Goal: Transaction & Acquisition: Book appointment/travel/reservation

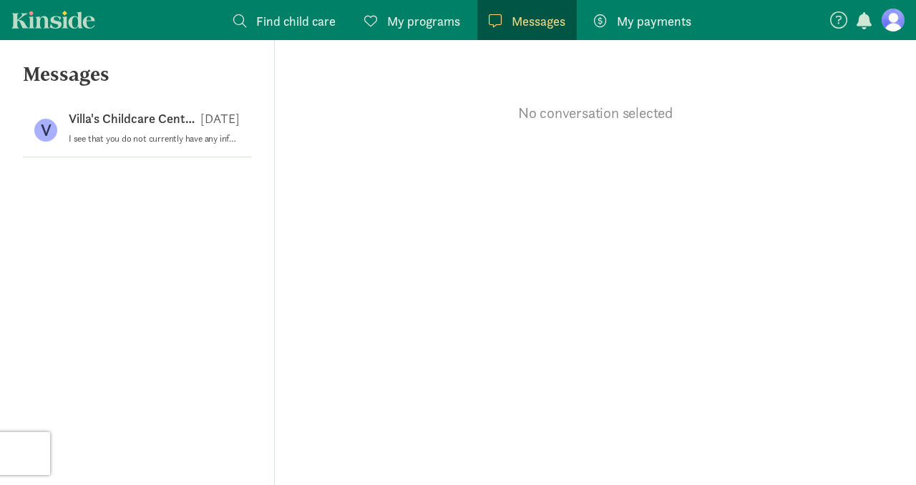
click at [300, 26] on span "Find child care" at bounding box center [295, 20] width 79 height 19
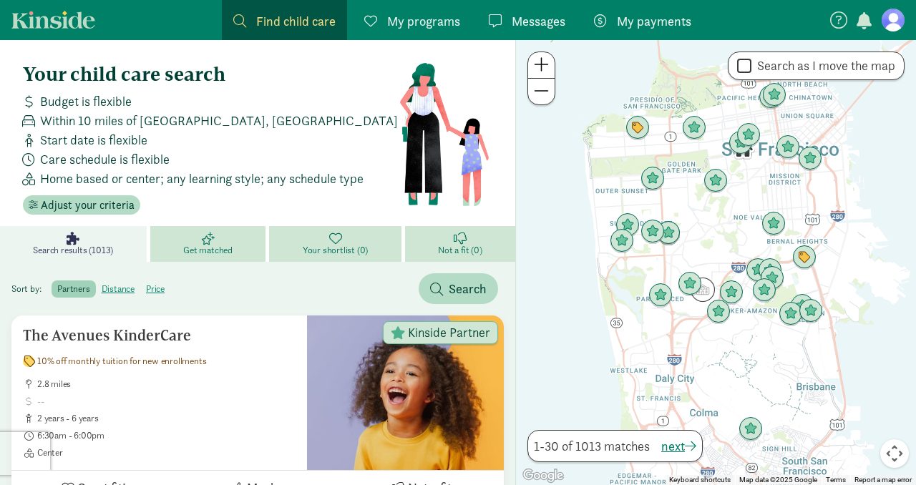
click at [897, 24] on figure at bounding box center [893, 20] width 23 height 23
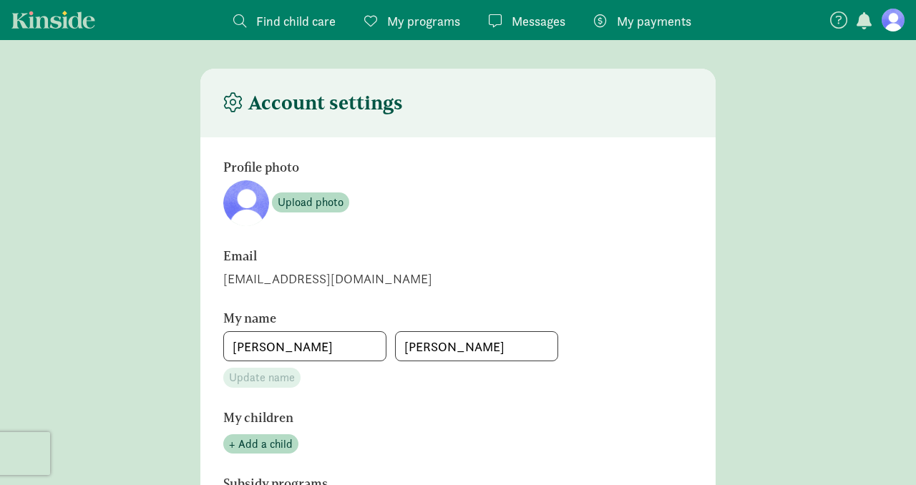
click at [273, 20] on span "Find child care" at bounding box center [295, 20] width 79 height 19
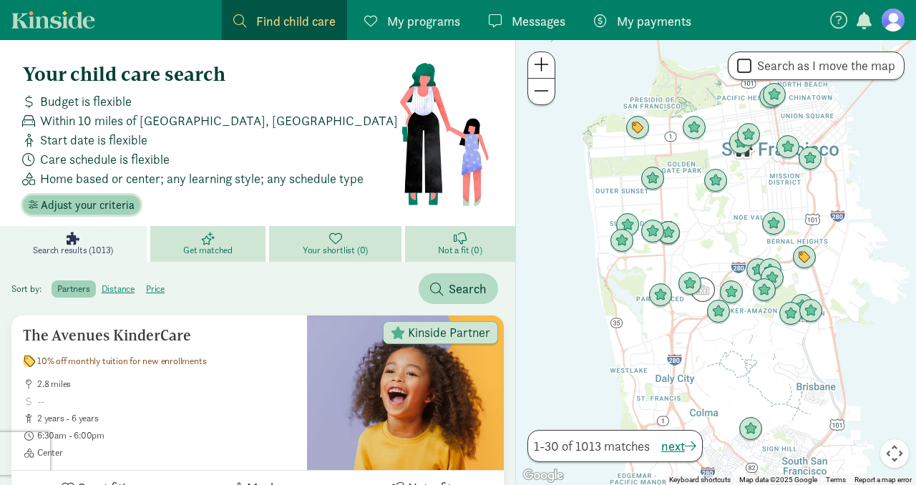
click at [67, 205] on span "Adjust your criteria" at bounding box center [88, 205] width 94 height 17
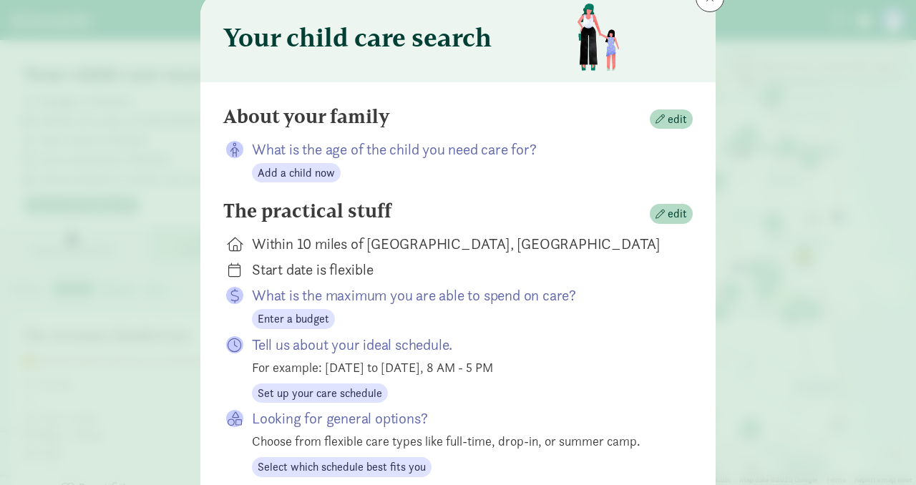
scroll to position [54, 0]
click at [666, 114] on span "edit" at bounding box center [670, 118] width 31 height 17
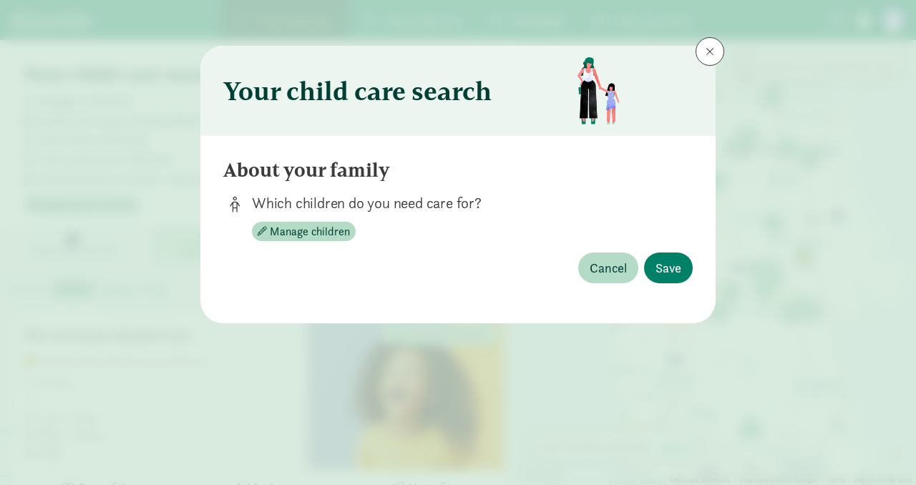
scroll to position [0, 0]
click at [306, 233] on span "Manage children" at bounding box center [310, 231] width 80 height 17
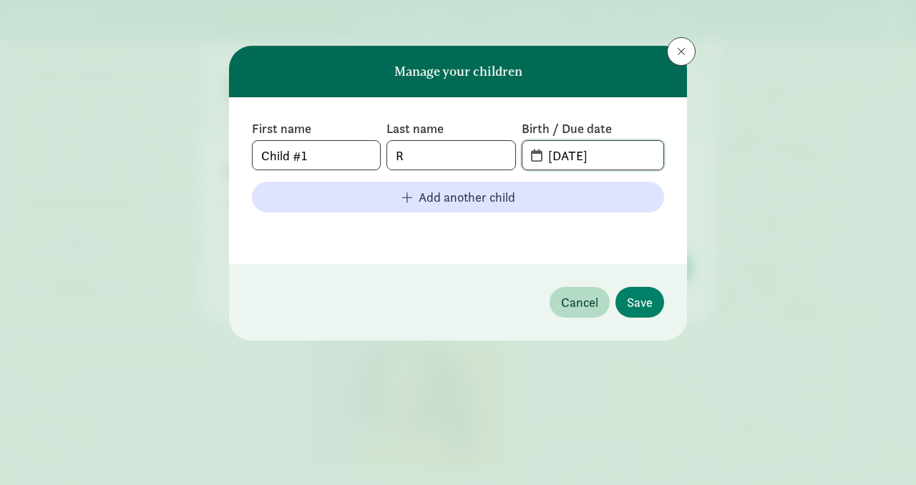
drag, startPoint x: 621, startPoint y: 155, endPoint x: 517, endPoint y: 152, distance: 104.5
click at [517, 152] on div "First name Child #1 Last name R Birth / Due date 09-08-2025" at bounding box center [458, 145] width 412 height 50
type input "11-25-2025"
click at [645, 294] on span "Save" at bounding box center [640, 302] width 26 height 19
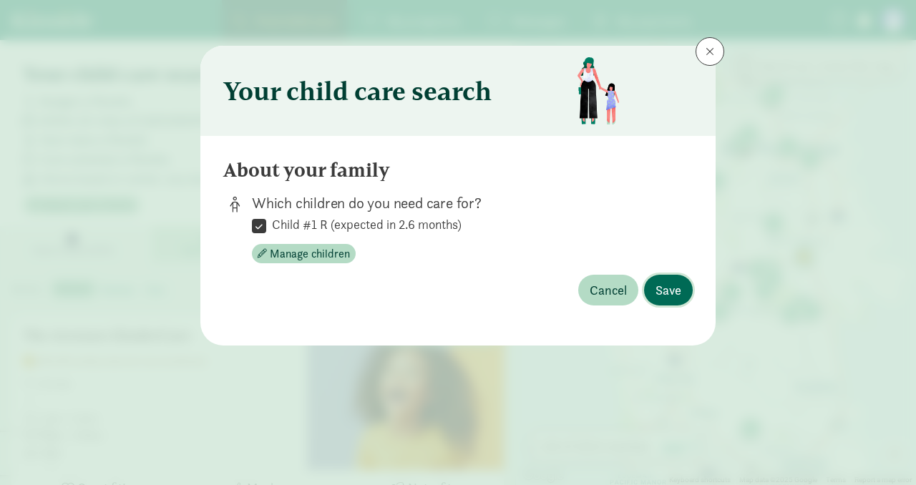
click at [655, 290] on button "Save" at bounding box center [668, 290] width 49 height 31
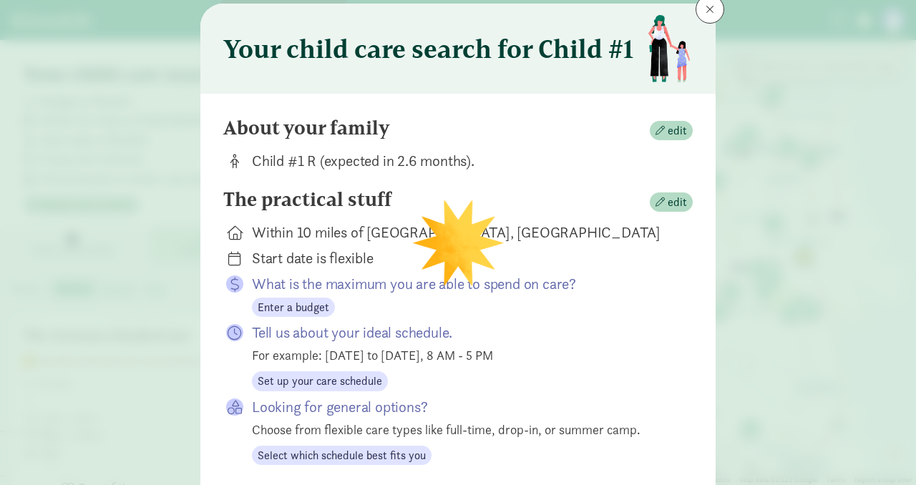
scroll to position [44, 0]
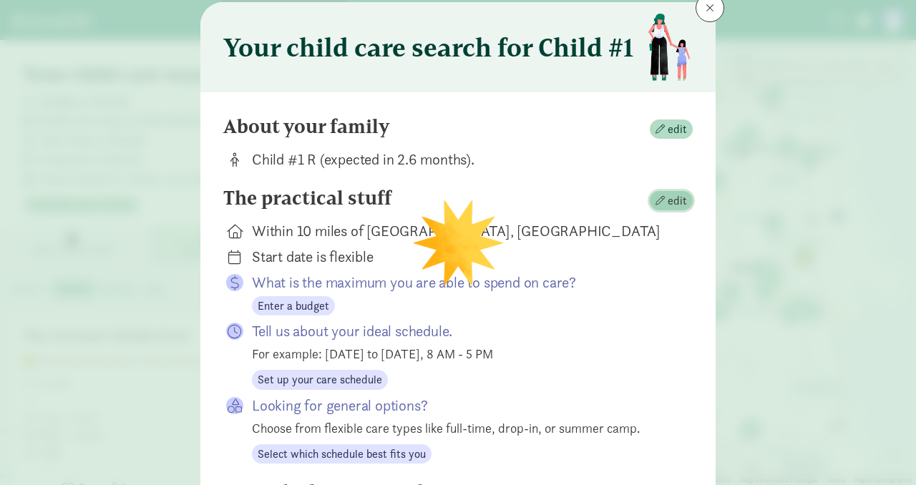
click at [674, 205] on span "edit" at bounding box center [677, 200] width 19 height 17
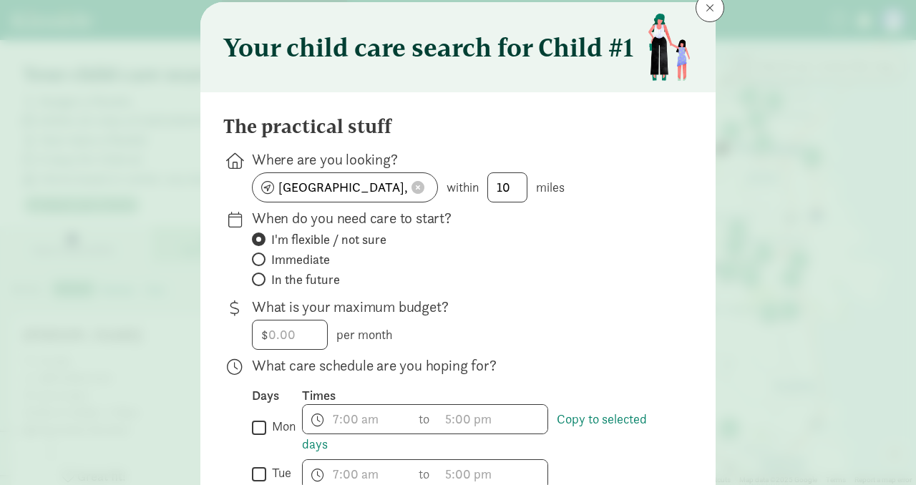
scroll to position [132, 0]
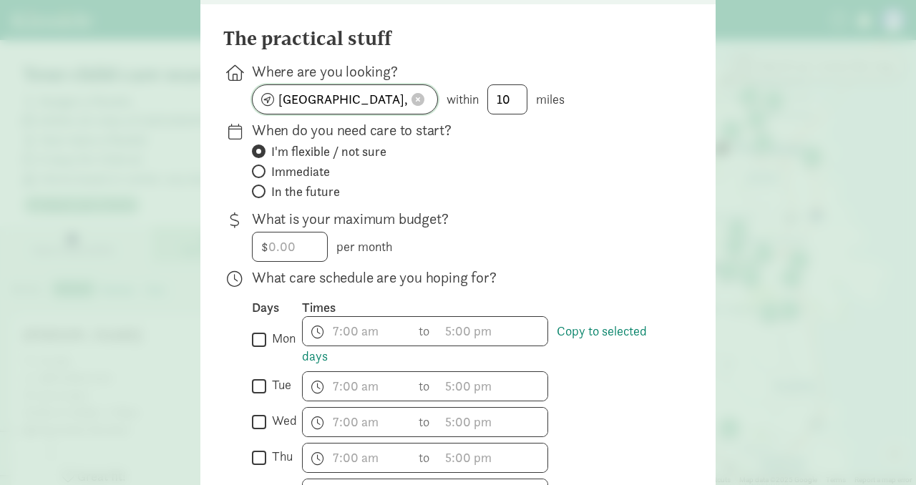
click at [420, 99] on span at bounding box center [417, 99] width 13 height 13
click at [379, 97] on input at bounding box center [345, 99] width 185 height 29
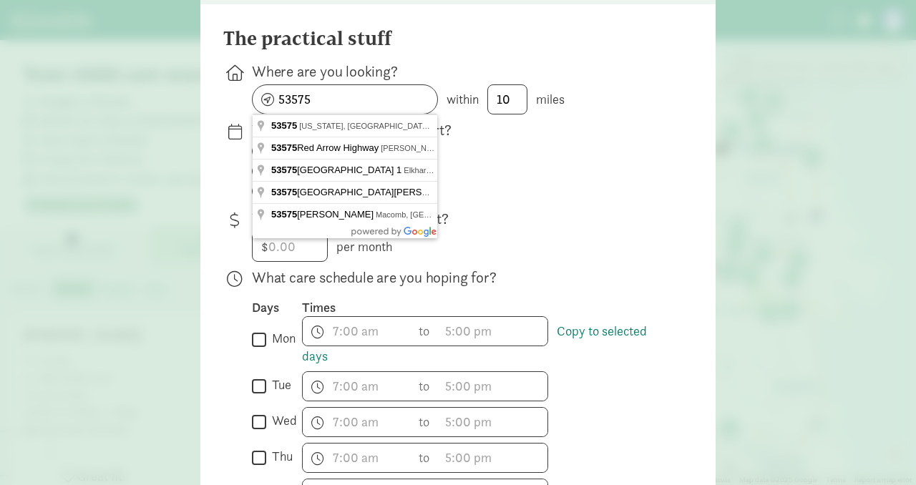
type input "Oregon, WI 53575, USA"
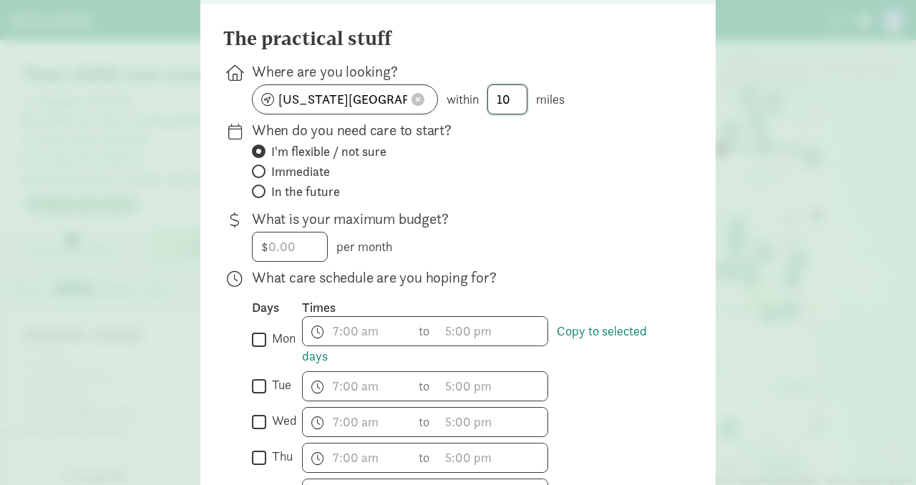
drag, startPoint x: 519, startPoint y: 102, endPoint x: 477, endPoint y: 100, distance: 42.2
click at [477, 100] on div "Oregon, WI 53575, USA within 10 miles" at bounding box center [461, 99] width 418 height 30
click at [590, 214] on p "What is your maximum budget?" at bounding box center [461, 219] width 418 height 20
drag, startPoint x: 522, startPoint y: 104, endPoint x: 484, endPoint y: 102, distance: 38.0
click at [484, 103] on div "Oregon, WI 53575, USA within 20 miles" at bounding box center [461, 99] width 418 height 30
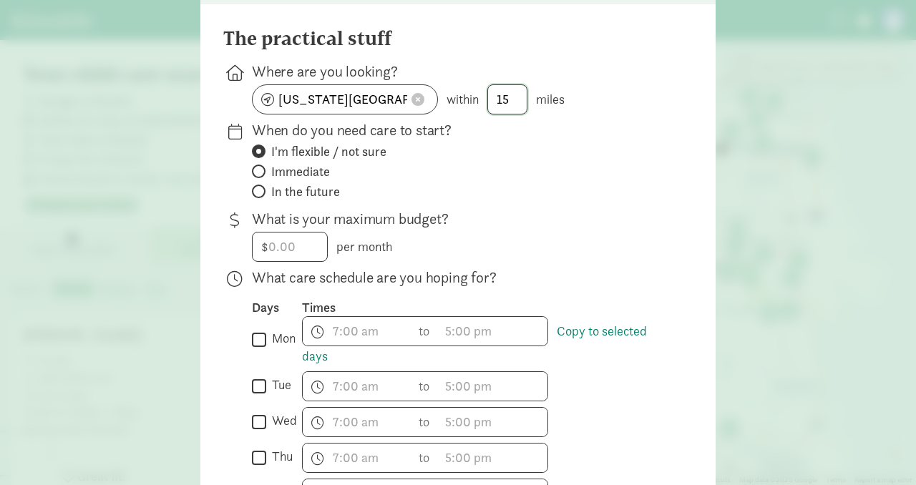
type input "15"
click at [261, 190] on span at bounding box center [259, 192] width 14 height 14
click at [261, 190] on input "In the future" at bounding box center [256, 191] width 9 height 9
radio input "true"
radio input "false"
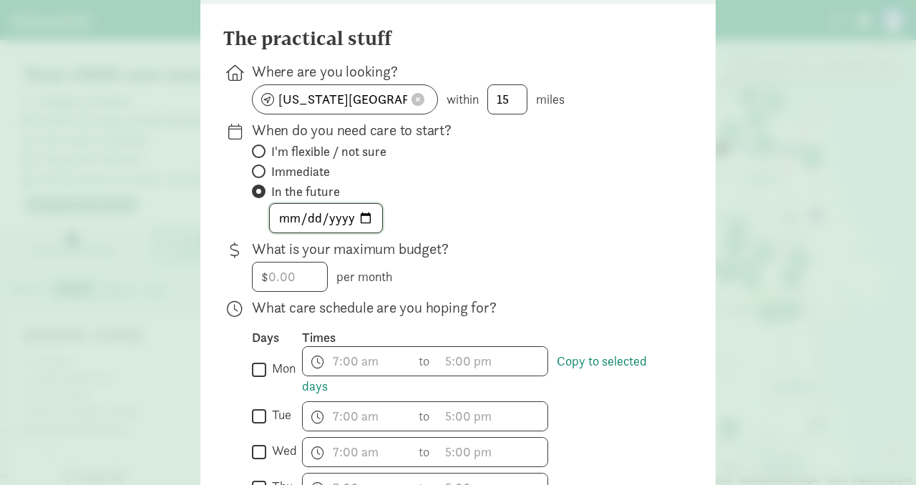
click at [358, 218] on input "date" at bounding box center [326, 218] width 112 height 29
type input "2026-02-23"
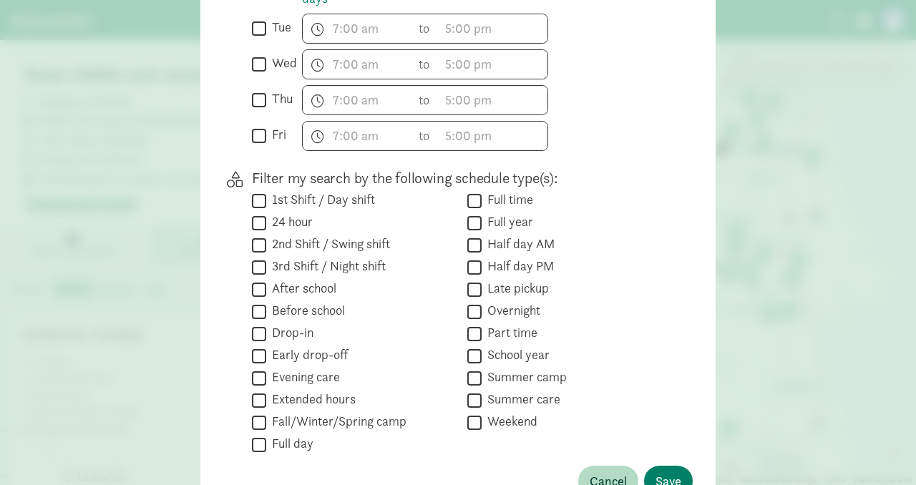
scroll to position [526, 0]
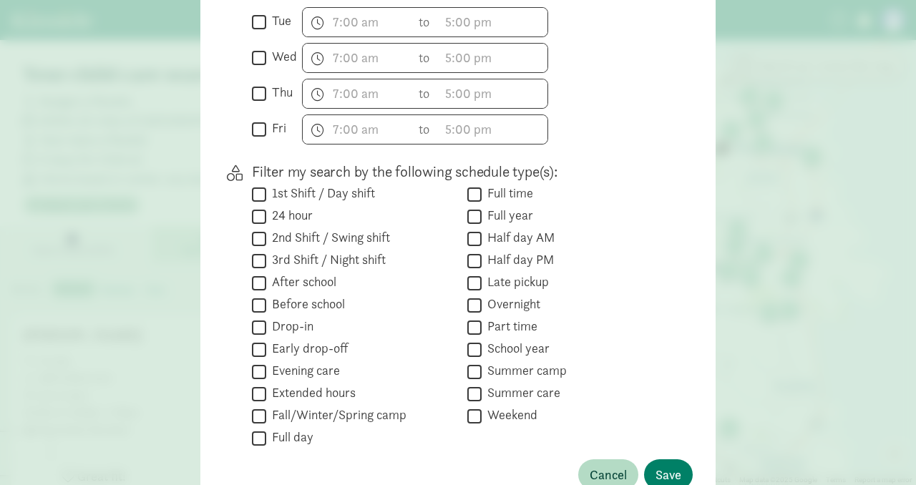
click at [475, 195] on input "Full time" at bounding box center [474, 194] width 14 height 19
checkbox input "true"
click at [474, 326] on input "Part time" at bounding box center [474, 327] width 14 height 19
checkbox input "true"
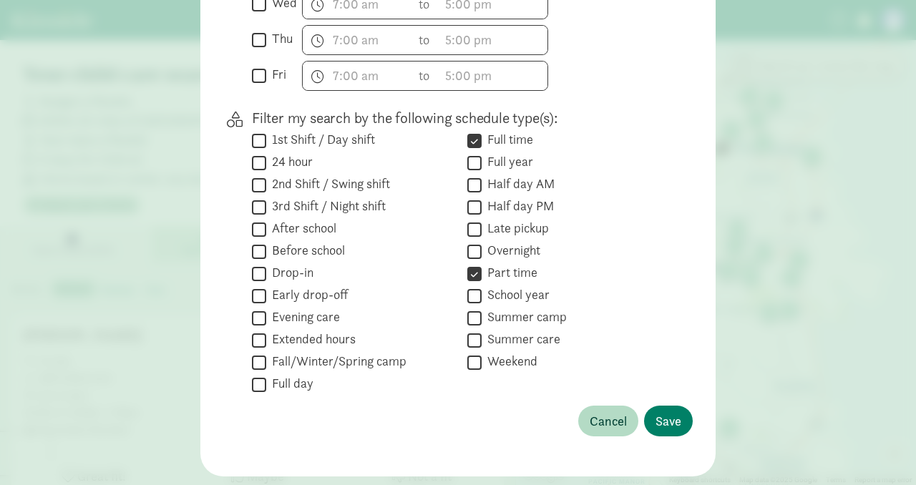
scroll to position [580, 0]
click at [671, 425] on span "Save" at bounding box center [668, 420] width 26 height 19
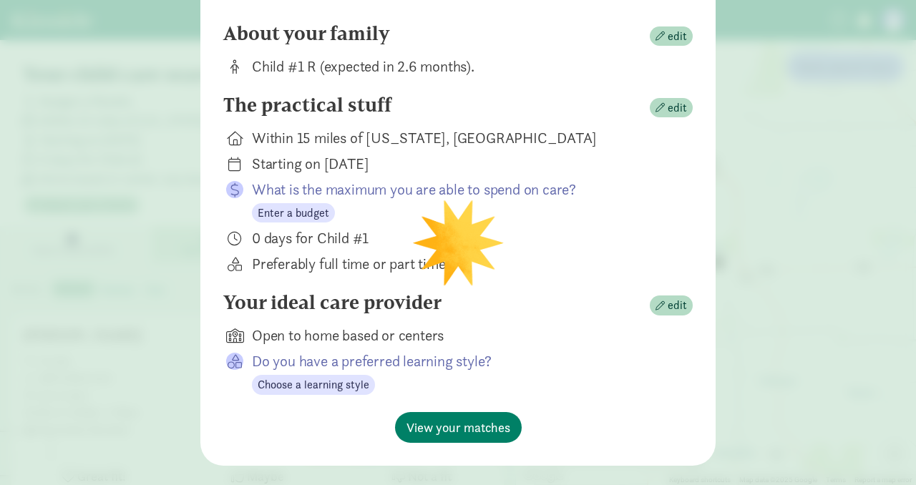
scroll to position [140, 0]
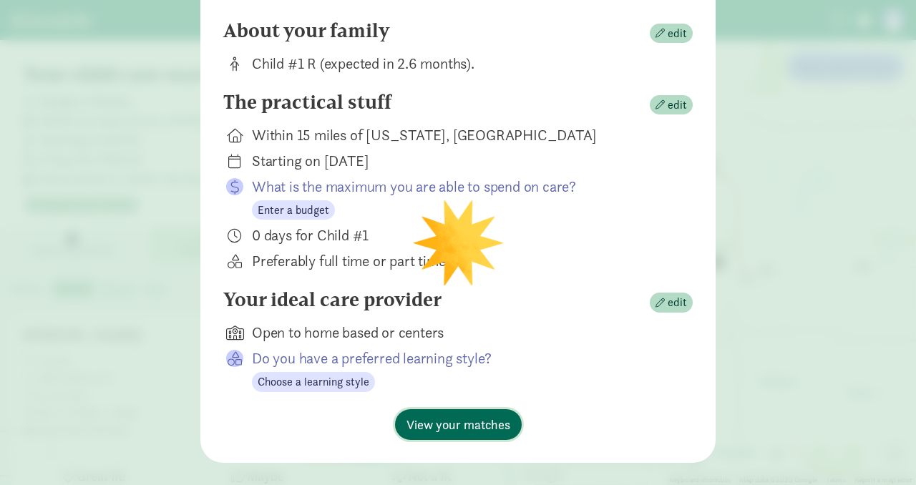
click at [455, 427] on span "View your matches" at bounding box center [458, 424] width 104 height 19
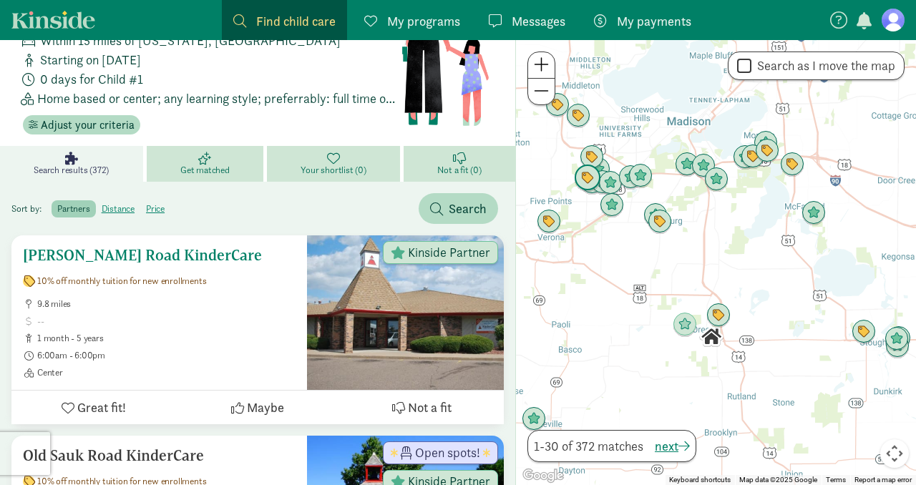
scroll to position [76, 0]
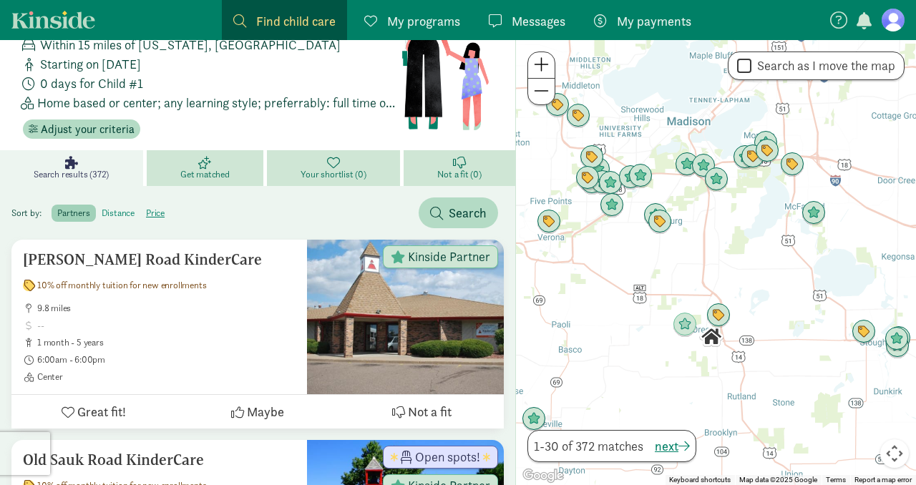
click at [124, 215] on label "distance" at bounding box center [118, 213] width 44 height 17
click at [102, 208] on input "distance" at bounding box center [102, 208] width 0 height 0
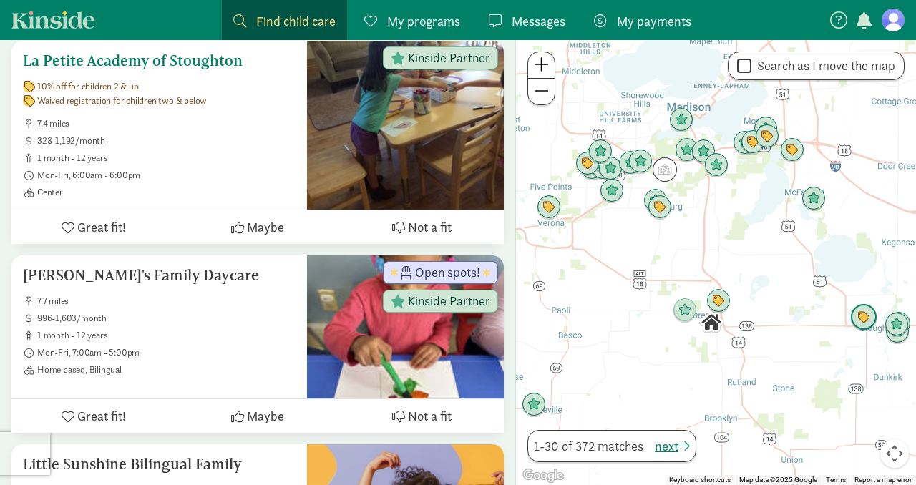
scroll to position [1104, 0]
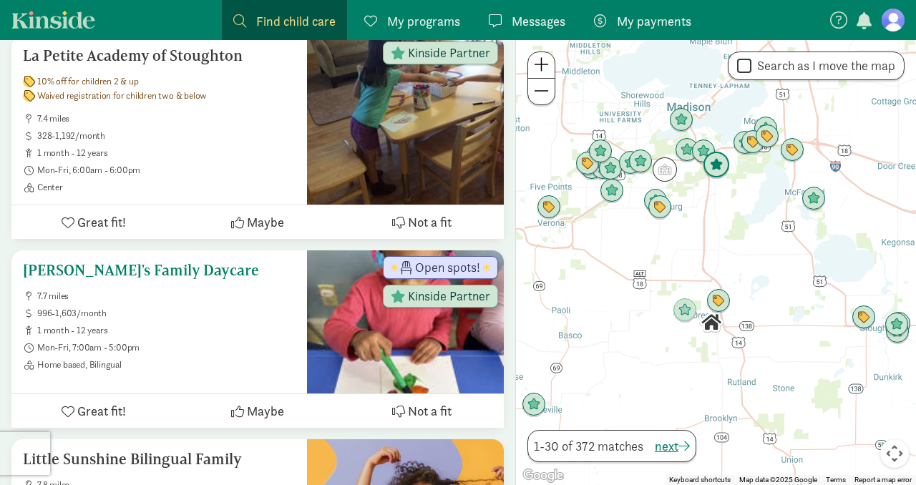
click at [94, 262] on h5 "[PERSON_NAME]'s Family Daycare" at bounding box center [159, 270] width 273 height 17
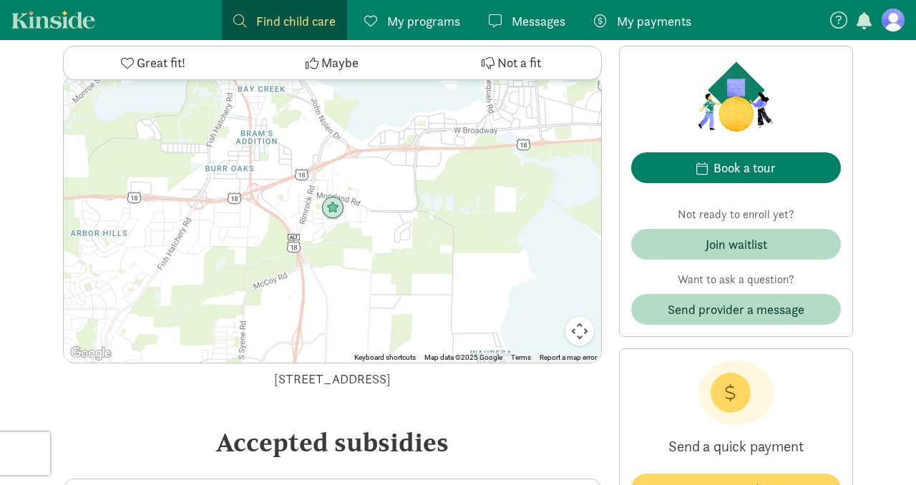
scroll to position [1707, 0]
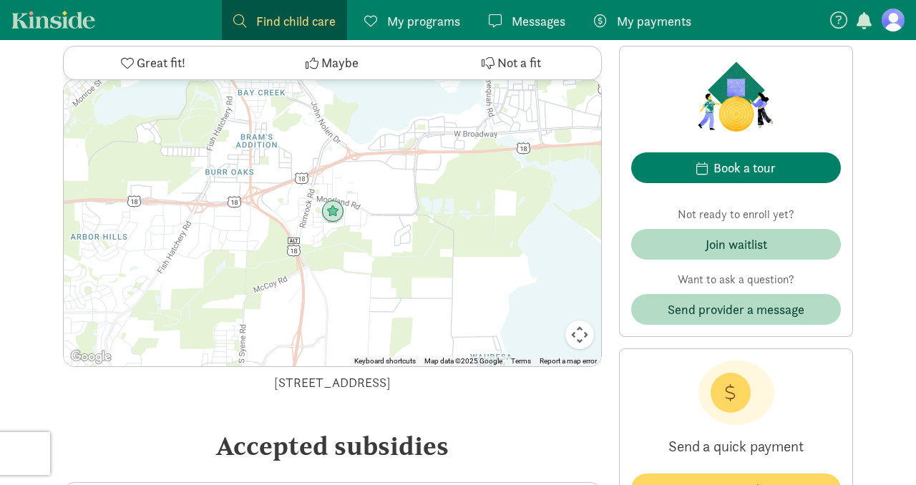
drag, startPoint x: 341, startPoint y: 327, endPoint x: 268, endPoint y: 296, distance: 79.5
click at [268, 296] on div at bounding box center [332, 223] width 537 height 286
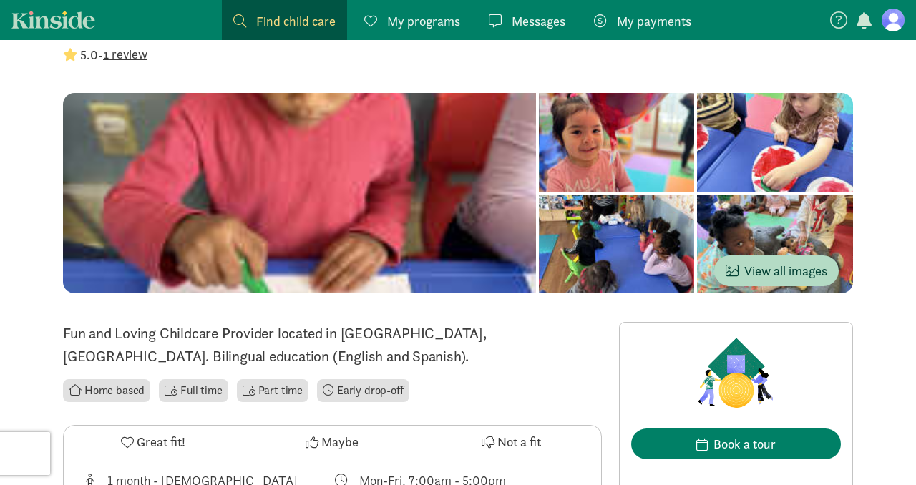
scroll to position [0, 0]
